Goal: Task Accomplishment & Management: Manage account settings

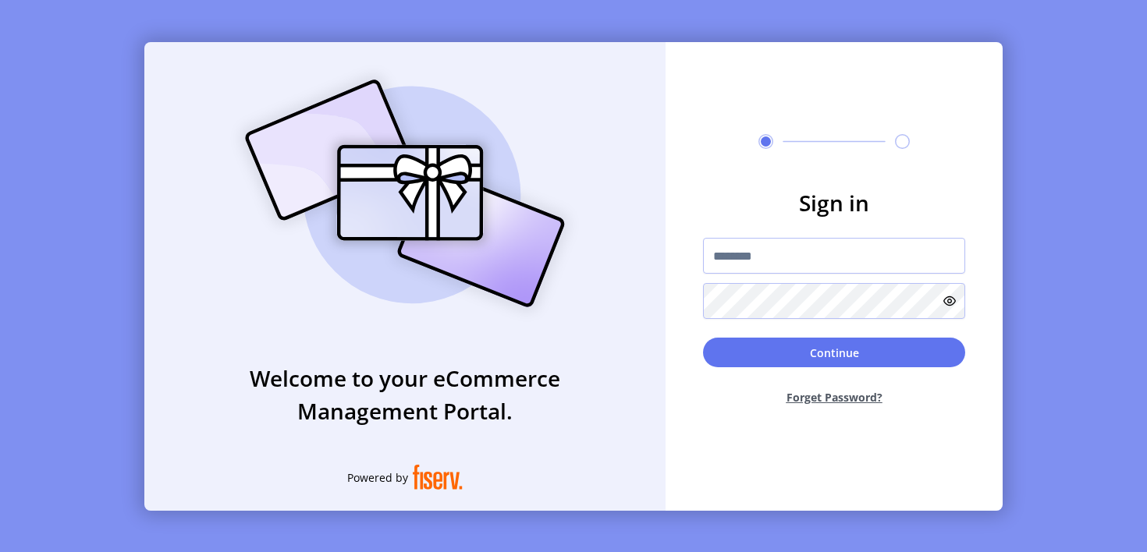
click at [834, 256] on input "text" at bounding box center [834, 256] width 262 height 36
type input "**********"
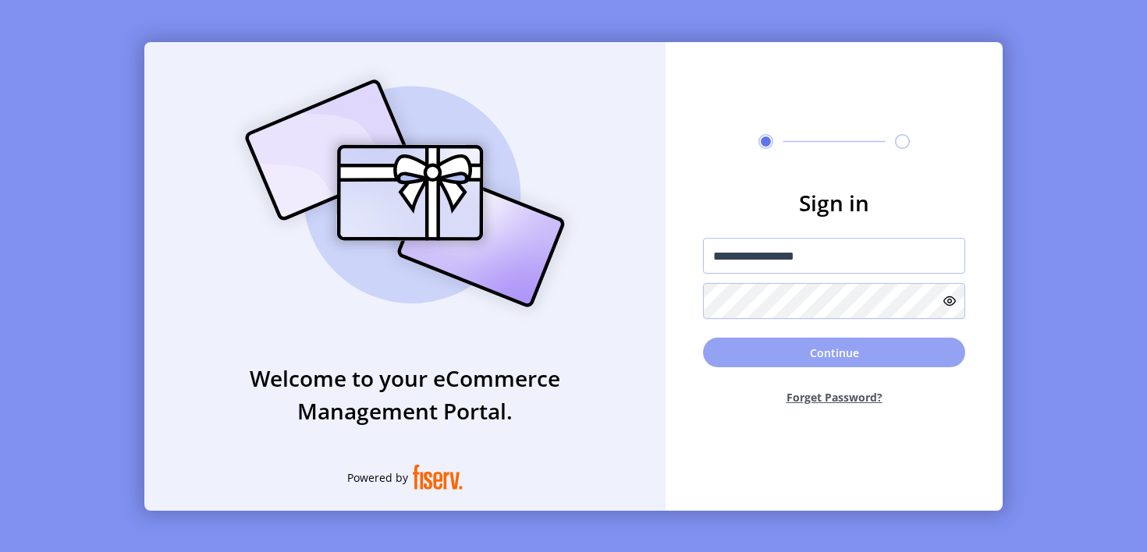
click at [834, 353] on button "Continue" at bounding box center [834, 353] width 262 height 30
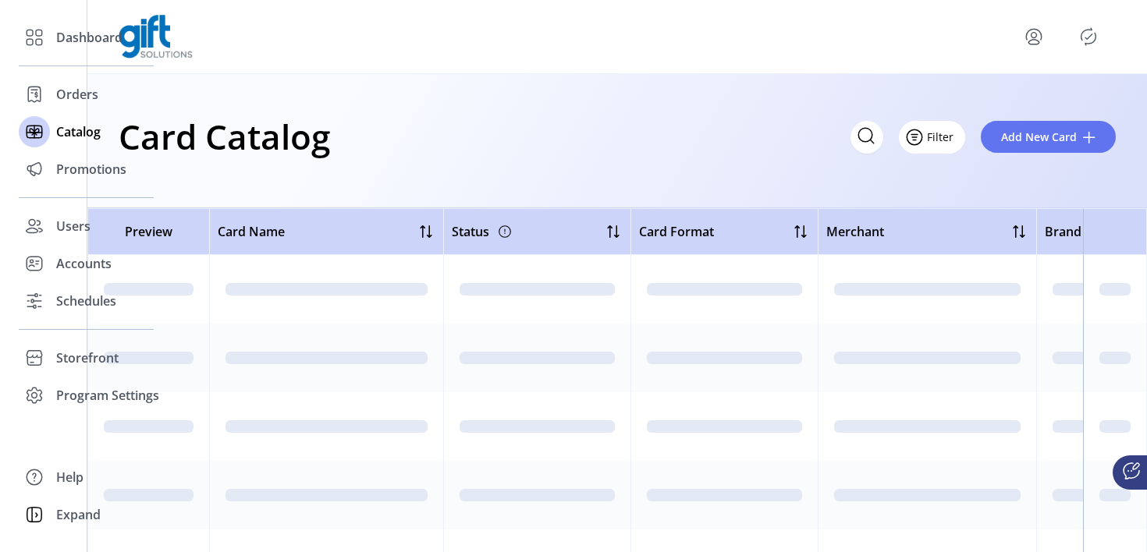
click at [917, 137] on icon "Filter Button" at bounding box center [914, 137] width 5 height 0
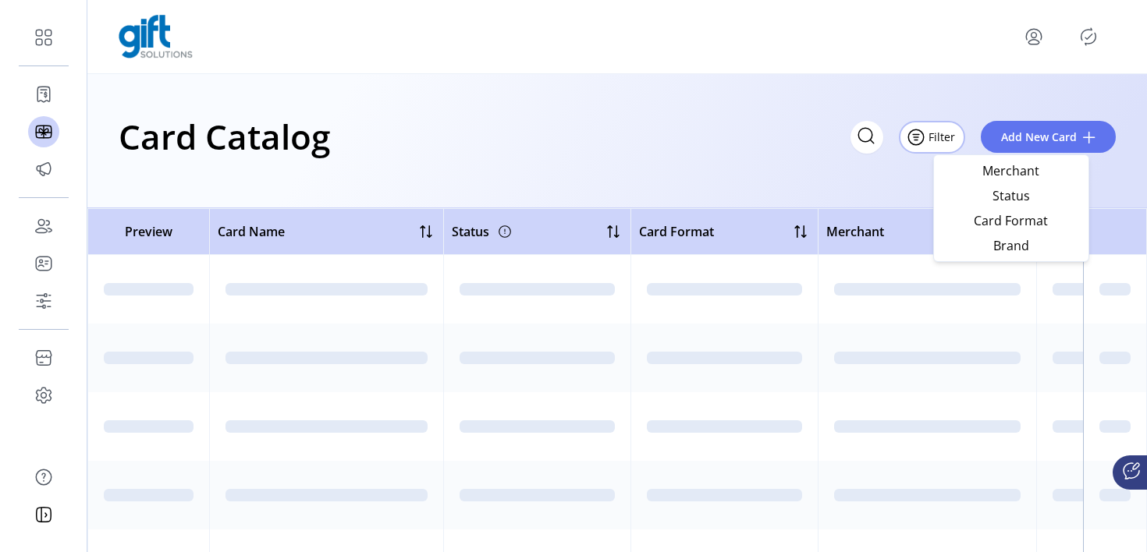
click at [1010, 196] on span "Status" at bounding box center [1011, 196] width 130 height 12
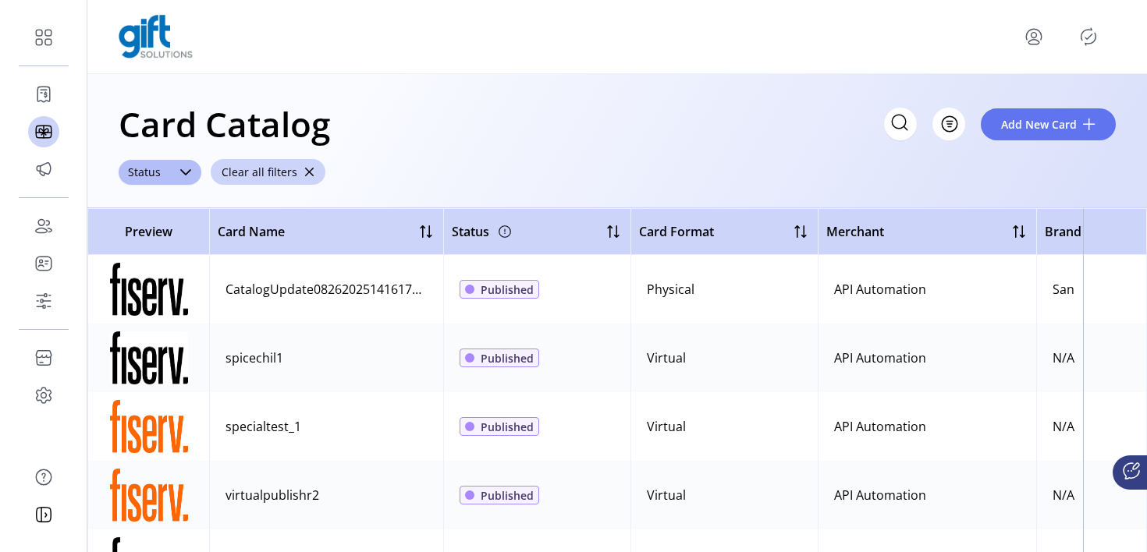
click at [144, 172] on span "Status" at bounding box center [144, 172] width 51 height 25
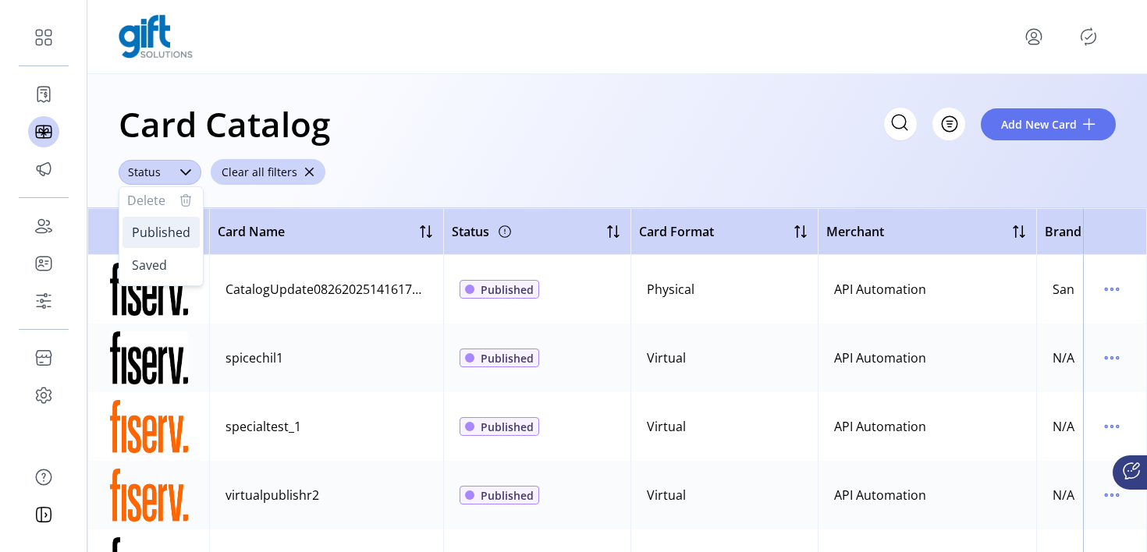
click at [160, 232] on span "Published" at bounding box center [161, 232] width 59 height 17
